Goal: Share content: Share content

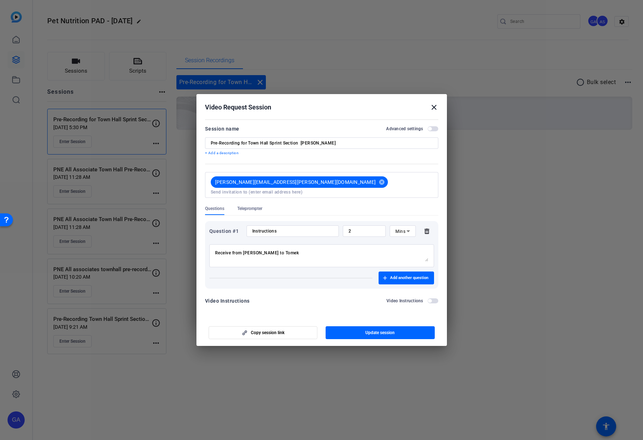
click at [436, 108] on mat-icon "close" at bounding box center [434, 107] width 9 height 9
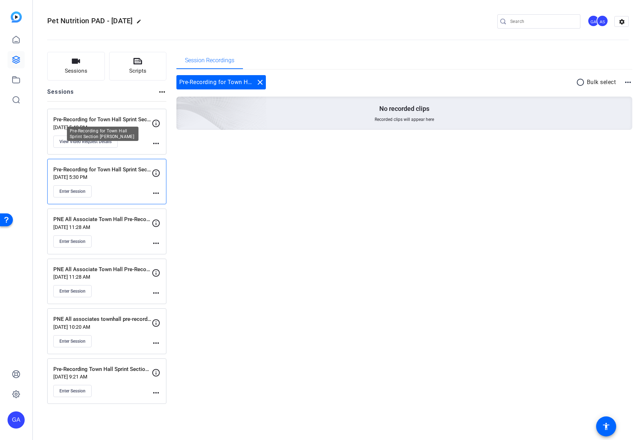
click at [103, 123] on p "Pre-Recording for Town Hall Sprint Section [PERSON_NAME]" at bounding box center [102, 120] width 98 height 8
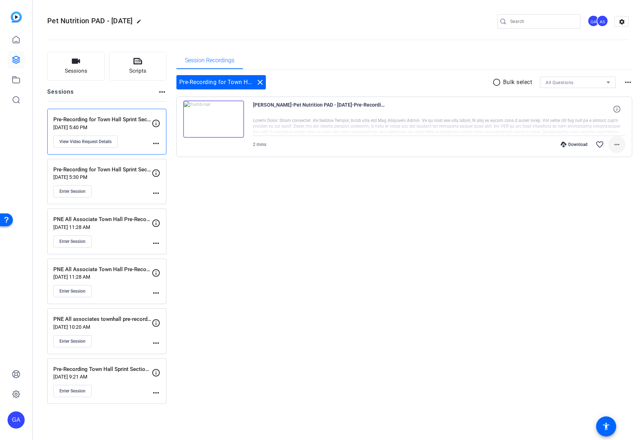
click at [612, 142] on span at bounding box center [616, 144] width 17 height 17
click at [607, 170] on span "Share Original" at bounding box center [598, 168] width 43 height 9
click at [214, 121] on img at bounding box center [213, 119] width 61 height 37
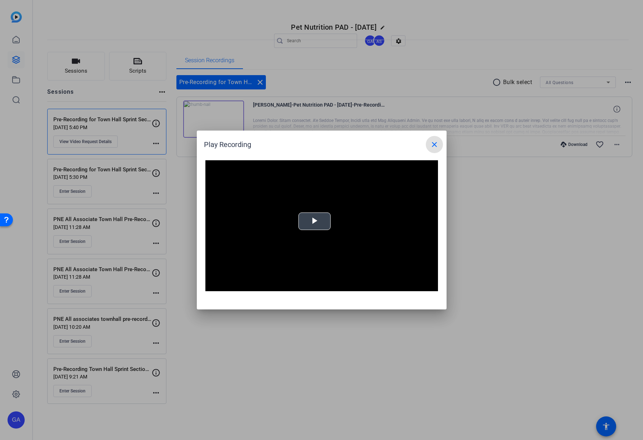
click at [314, 221] on span "Video Player" at bounding box center [314, 221] width 0 height 0
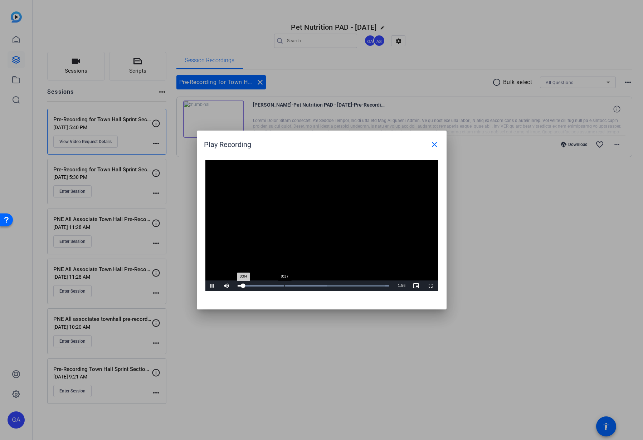
click at [284, 288] on div "Loaded : 100.00% 0:37 0:04" at bounding box center [313, 285] width 159 height 11
click at [329, 291] on div "Loaded : 100.00% 1:10 0:37" at bounding box center [313, 285] width 159 height 11
click at [350, 290] on div "Loaded : 100.00% 1:28 1:13" at bounding box center [313, 285] width 159 height 11
click at [371, 292] on div "Video Player is loading. Play Video Pause Mute Current Time 1:29 / Duration 2:0…" at bounding box center [322, 231] width 250 height 156
click at [381, 288] on div "Loaded : 100.00% 1:53 1:53" at bounding box center [313, 285] width 159 height 11
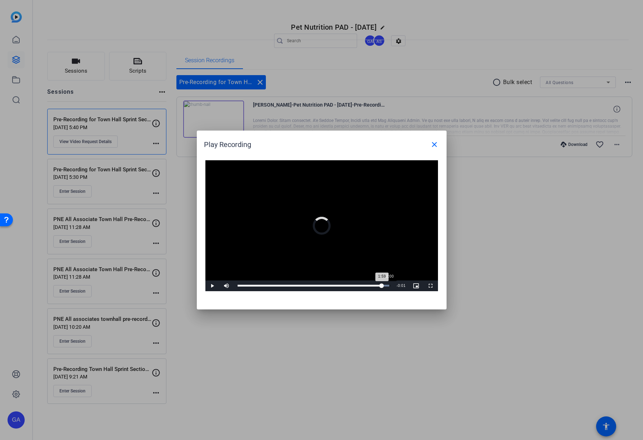
click at [391, 288] on div "Loaded : 100.00% 2:00 1:59" at bounding box center [313, 285] width 159 height 11
click at [438, 146] on span at bounding box center [434, 144] width 17 height 17
